Goal: Information Seeking & Learning: Find specific fact

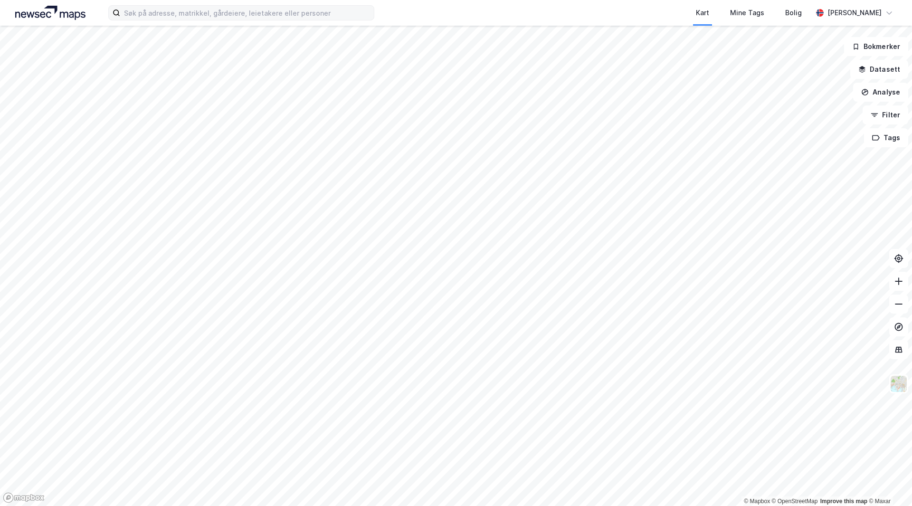
click at [168, 20] on label at bounding box center [241, 12] width 266 height 15
click at [168, 20] on input at bounding box center [247, 13] width 254 height 14
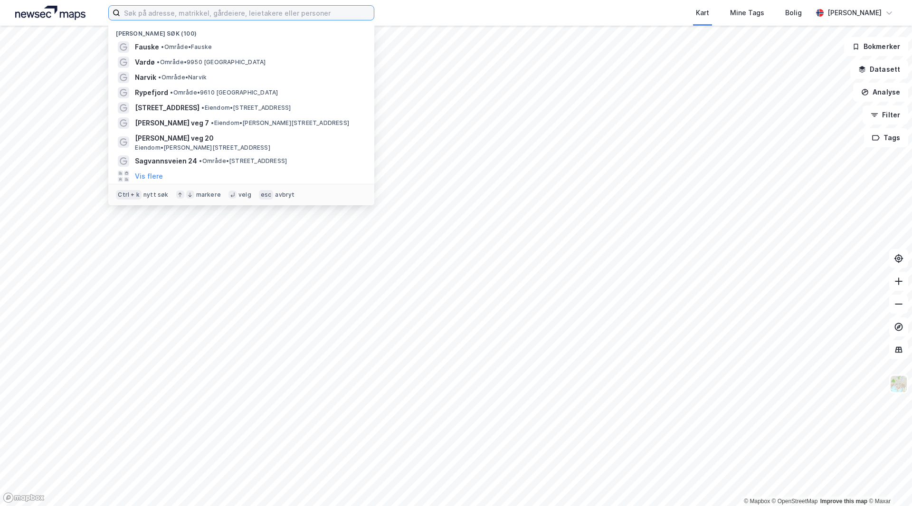
paste input "[STREET_ADDRESS]"
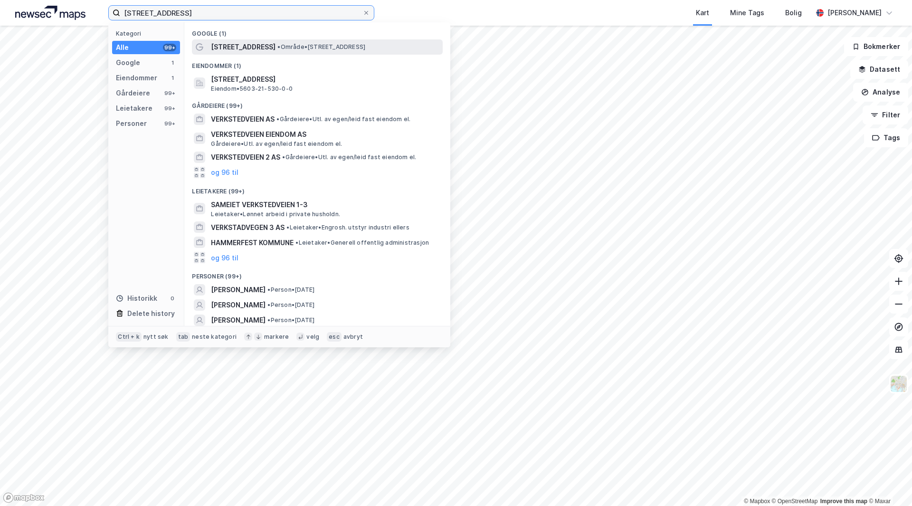
type input "[STREET_ADDRESS]"
click at [313, 52] on div "[STREET_ADDRESS] • Område • [STREET_ADDRESS]" at bounding box center [326, 46] width 230 height 11
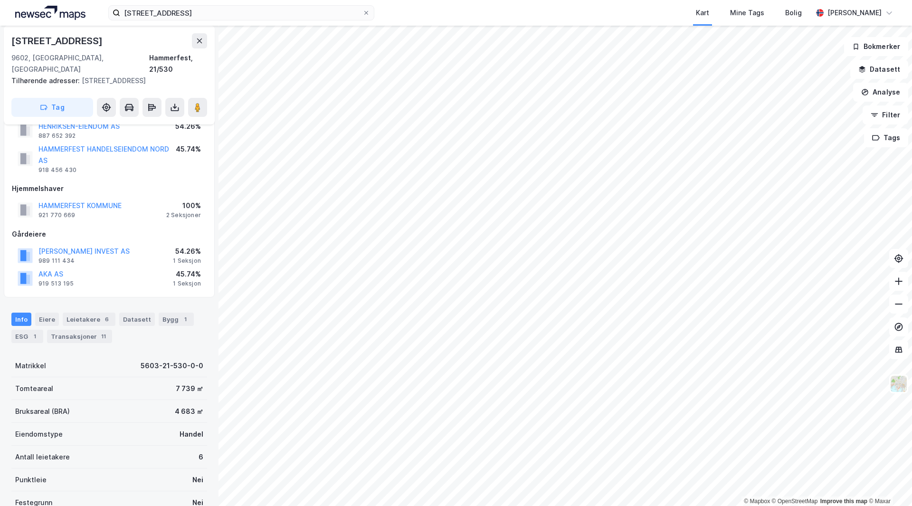
scroll to position [48, 0]
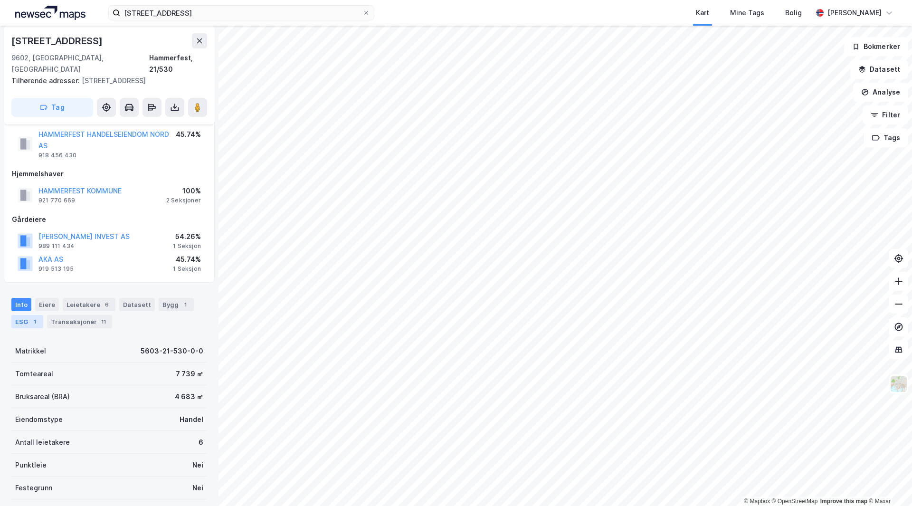
click at [32, 317] on div "1" at bounding box center [35, 322] width 10 height 10
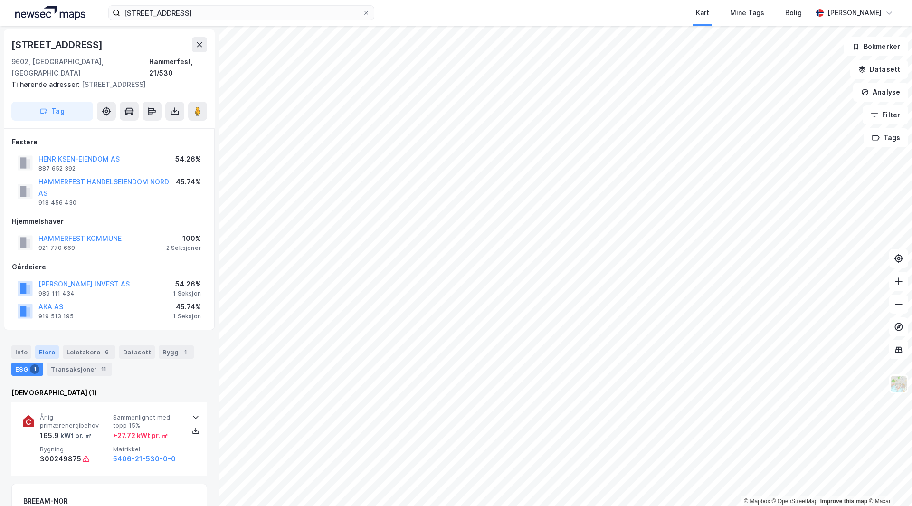
click at [50, 345] on div "Eiere" at bounding box center [47, 351] width 24 height 13
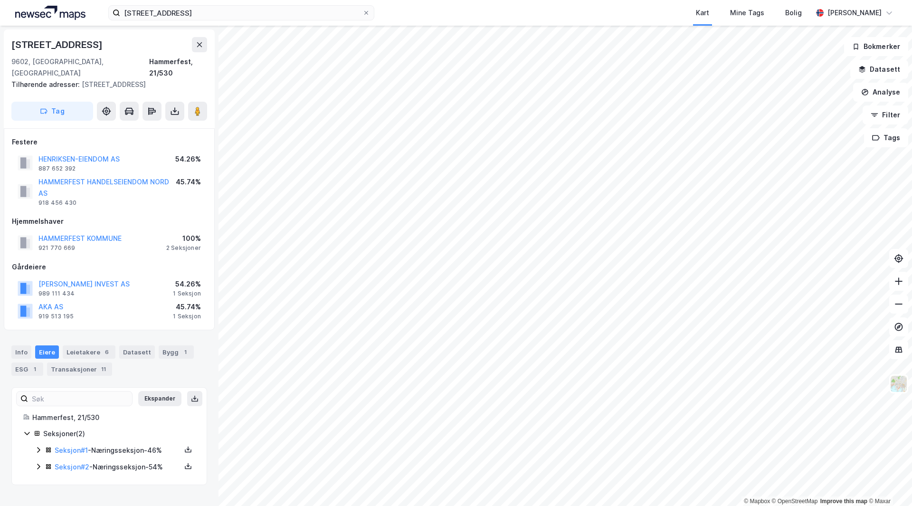
click at [39, 446] on icon at bounding box center [39, 450] width 8 height 8
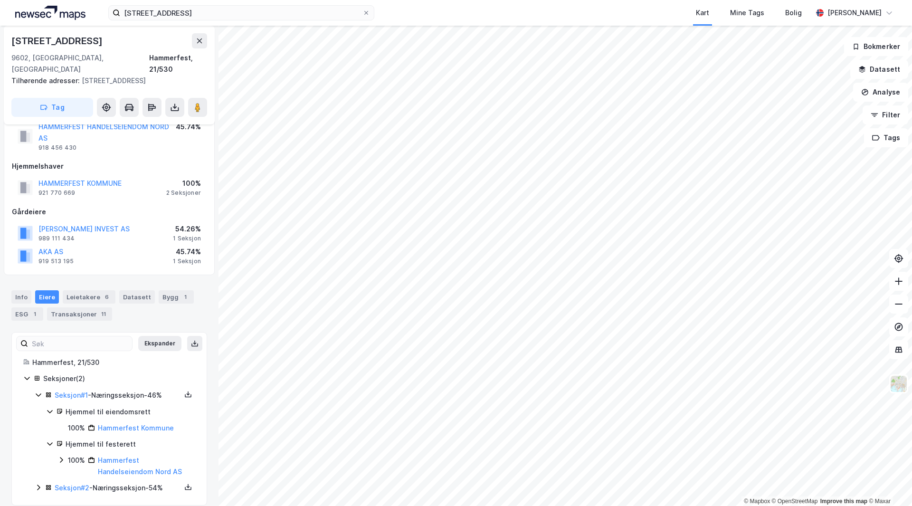
click at [40, 484] on icon at bounding box center [39, 488] width 8 height 8
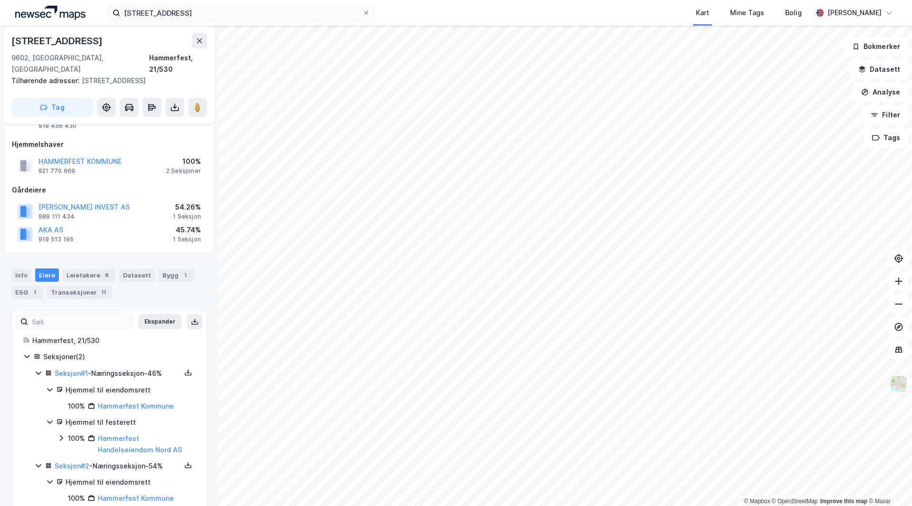
scroll to position [119, 0]
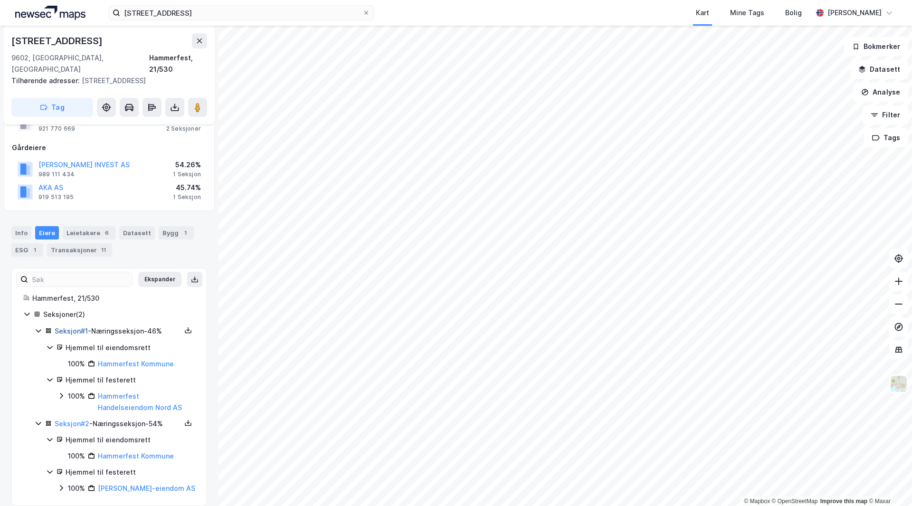
click at [80, 327] on link "Seksjon # 1" at bounding box center [71, 331] width 33 height 8
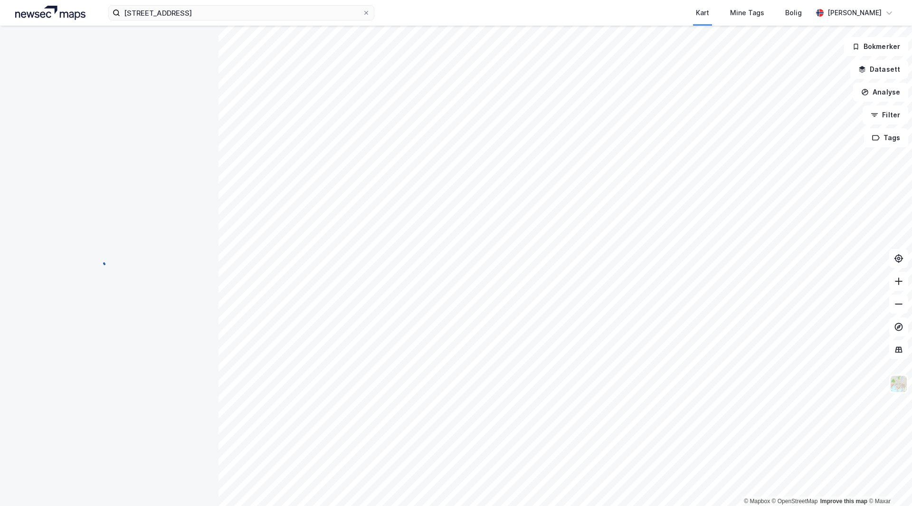
scroll to position [31, 0]
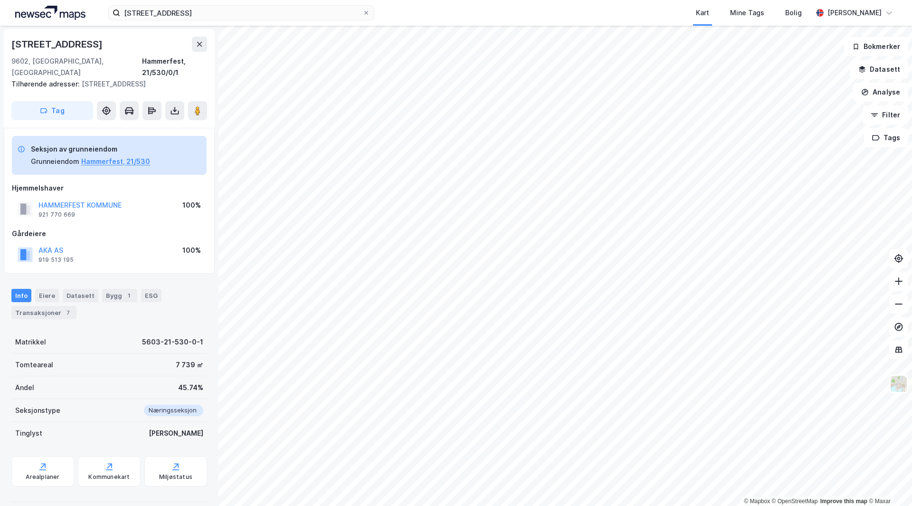
drag, startPoint x: 174, startPoint y: 60, endPoint x: 115, endPoint y: 322, distance: 268.8
click at [115, 331] on div "Matrikkel 5603-21-530-0-1" at bounding box center [109, 342] width 196 height 23
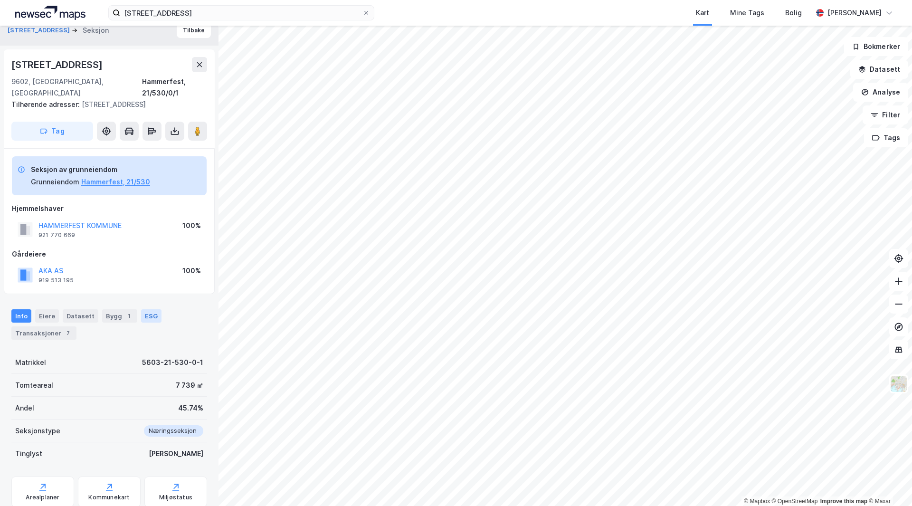
scroll to position [0, 0]
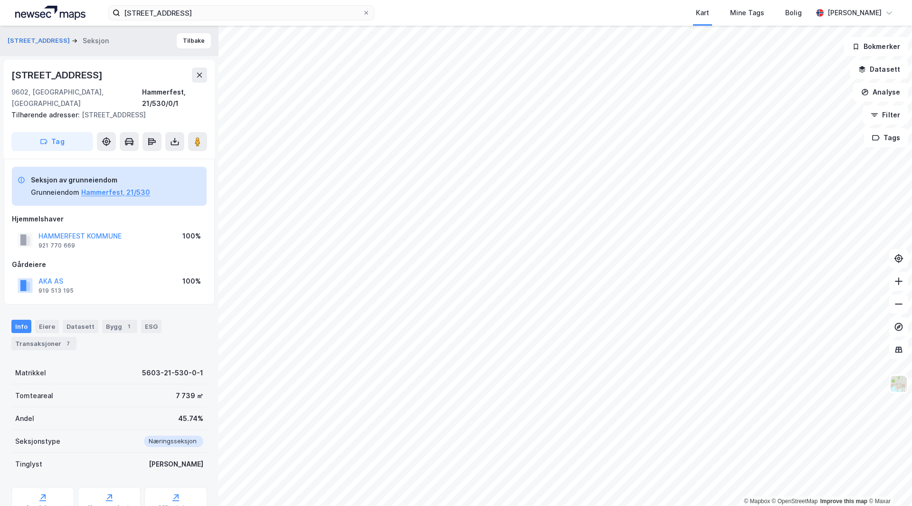
drag, startPoint x: 141, startPoint y: 90, endPoint x: 124, endPoint y: 94, distance: 17.5
click at [124, 94] on div "9602, [GEOGRAPHIC_DATA], [GEOGRAPHIC_DATA] Hammerfest, 21/530/0/1" at bounding box center [109, 97] width 196 height 23
click at [178, 89] on div "Hammerfest, 21/530/0/1" at bounding box center [174, 97] width 65 height 23
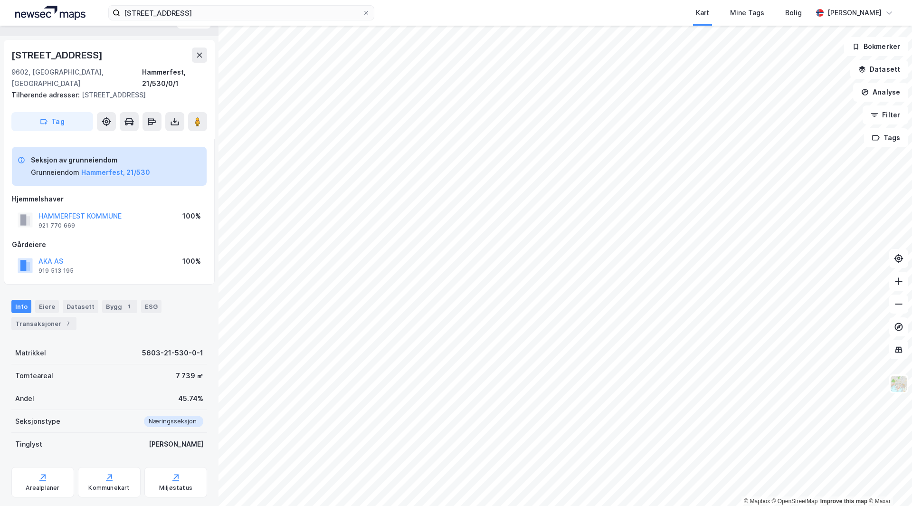
scroll to position [31, 0]
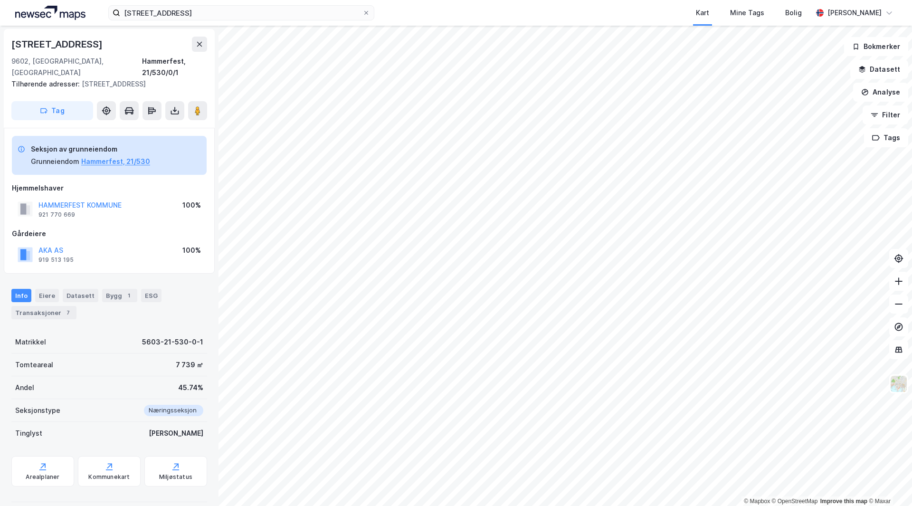
drag, startPoint x: 145, startPoint y: 328, endPoint x: 137, endPoint y: 340, distance: 14.0
click at [129, 354] on div "Tomteareal 7 739 ㎡" at bounding box center [109, 365] width 196 height 23
drag, startPoint x: 128, startPoint y: 327, endPoint x: 211, endPoint y: 332, distance: 83.8
click at [211, 332] on div "Verkstedveien 27 Seksjon Tilbake Verkstedveien 27 9602, [GEOGRAPHIC_DATA], [GEO…" at bounding box center [109, 266] width 219 height 480
copy div "5603-21-530-0-1"
